Goal: Task Accomplishment & Management: Use online tool/utility

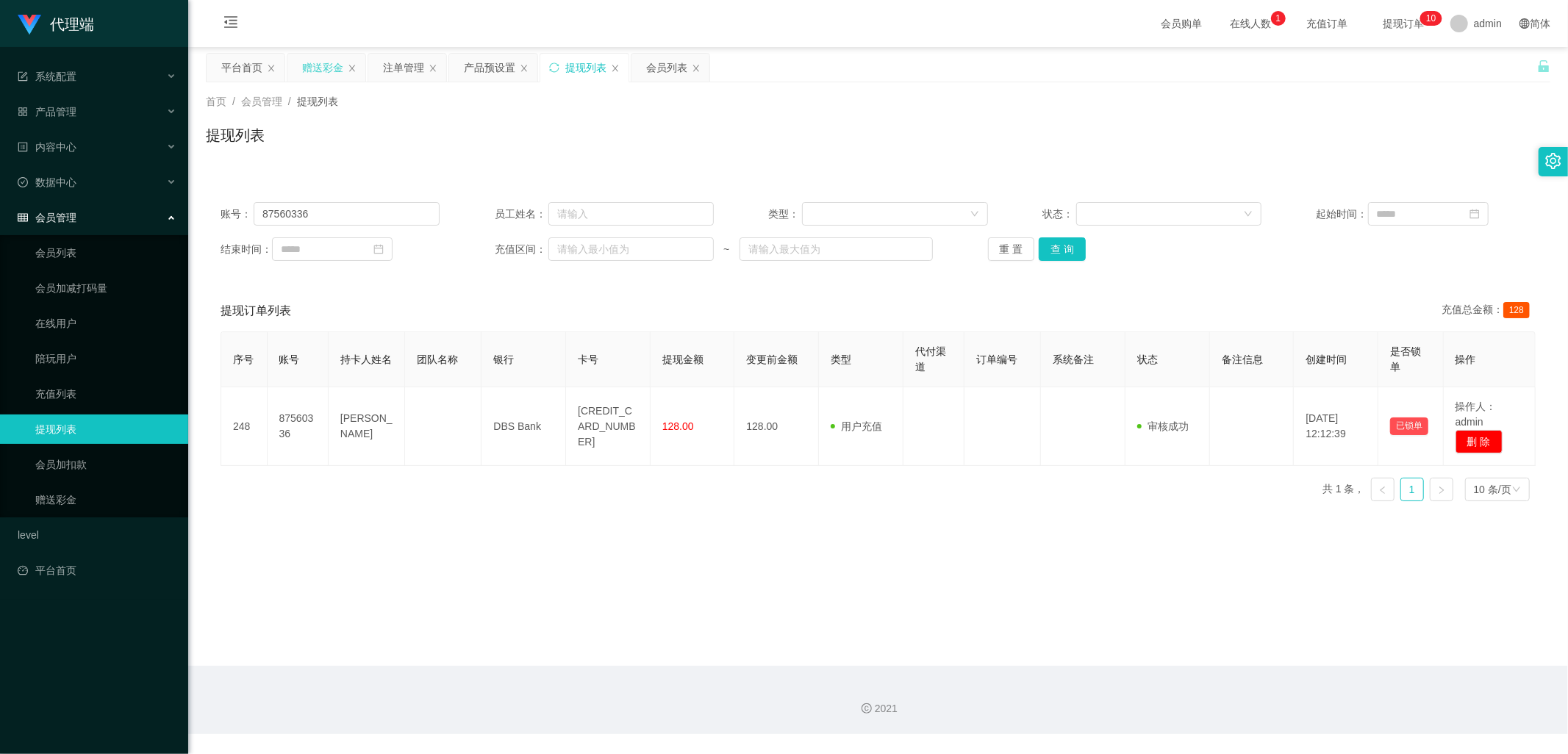
click at [325, 64] on div "赠送彩金" at bounding box center [323, 67] width 41 height 28
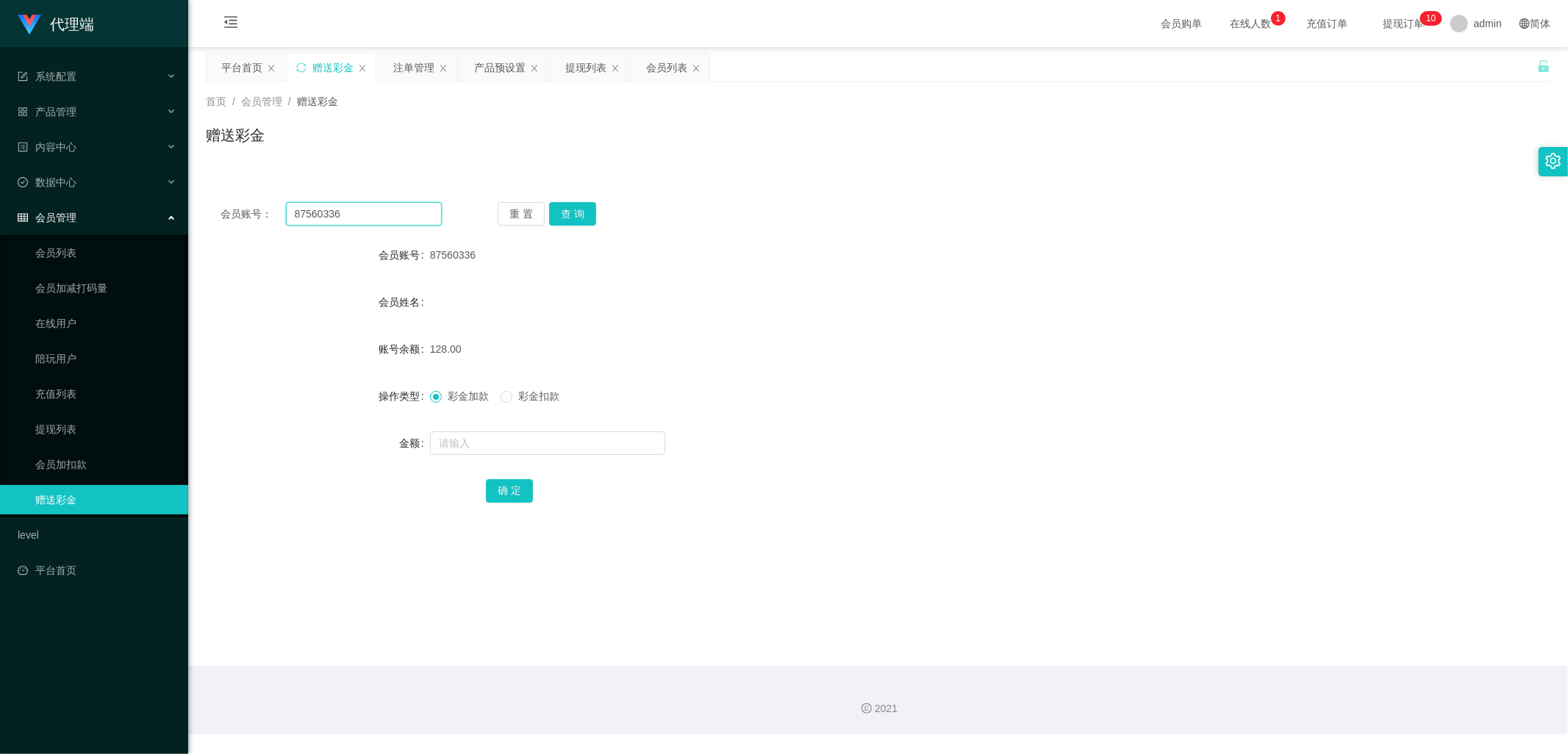
drag, startPoint x: 394, startPoint y: 222, endPoint x: 361, endPoint y: 244, distance: 39.7
click at [228, 211] on div "会员账号： 87560336" at bounding box center [331, 214] width 222 height 24
paste input "Han278"
type input "Han2786"
click at [583, 211] on button "查 询" at bounding box center [572, 214] width 47 height 24
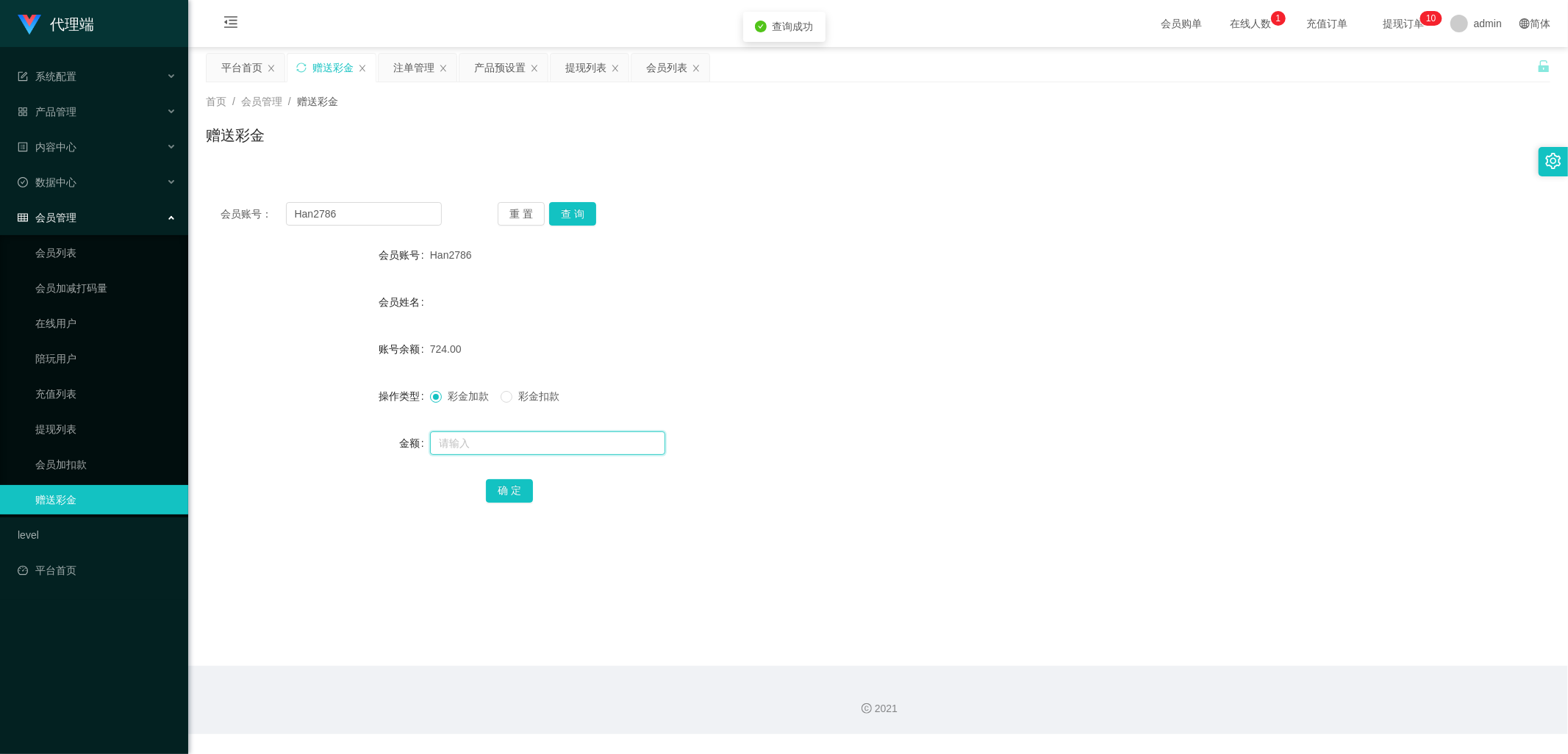
click at [507, 440] on input "text" at bounding box center [547, 443] width 235 height 24
type input "100"
click at [509, 501] on button "确 定" at bounding box center [509, 491] width 47 height 24
click at [568, 221] on button "查 询" at bounding box center [572, 214] width 47 height 24
click at [569, 221] on button "查 询" at bounding box center [572, 214] width 47 height 24
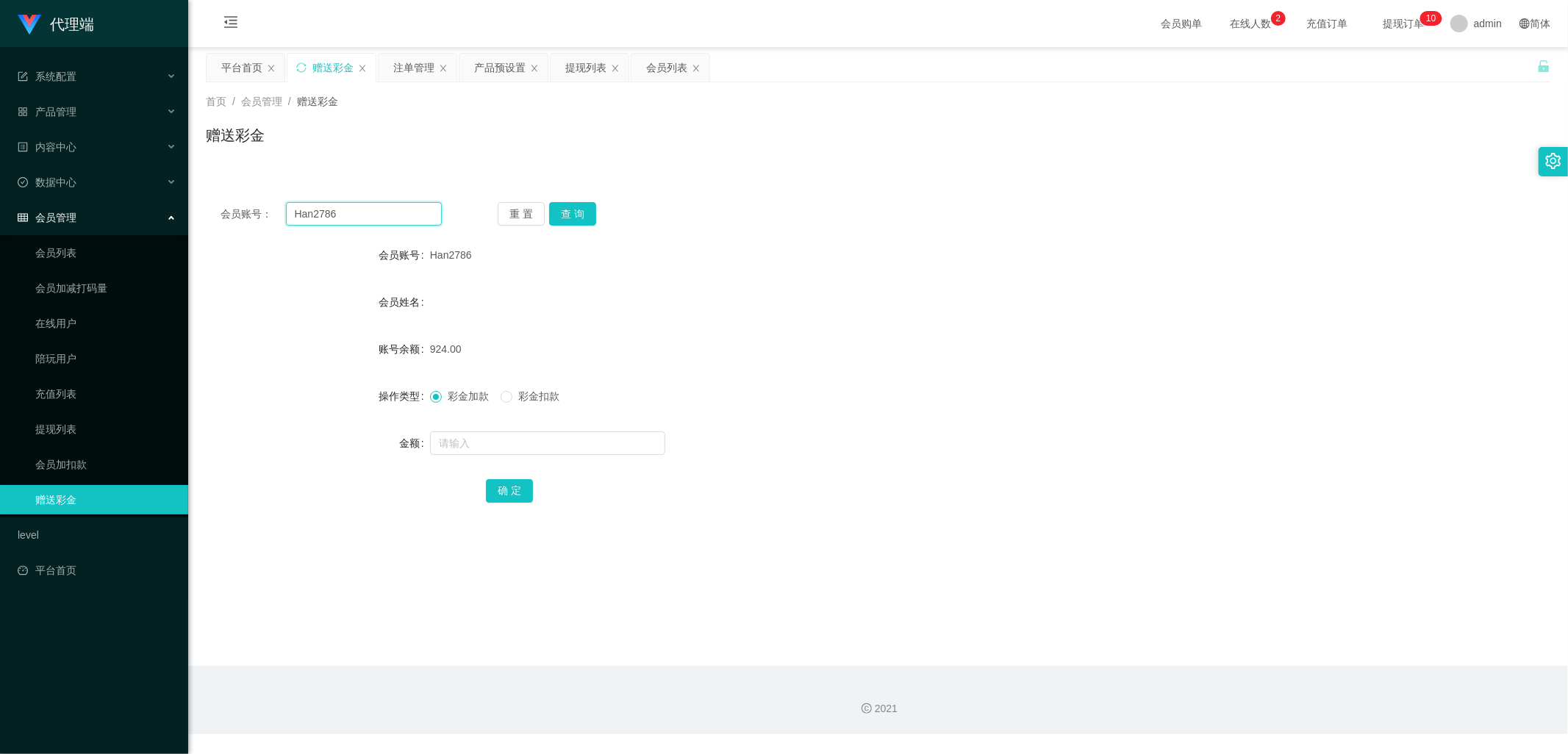
drag, startPoint x: 365, startPoint y: 209, endPoint x: 263, endPoint y: 219, distance: 102.5
click at [263, 219] on div "会员账号： Han2786" at bounding box center [331, 214] width 222 height 24
paste input "Xiao1999"
type input "Xiao1999"
click at [581, 216] on button "查 询" at bounding box center [572, 214] width 47 height 24
